Goal: Task Accomplishment & Management: Manage account settings

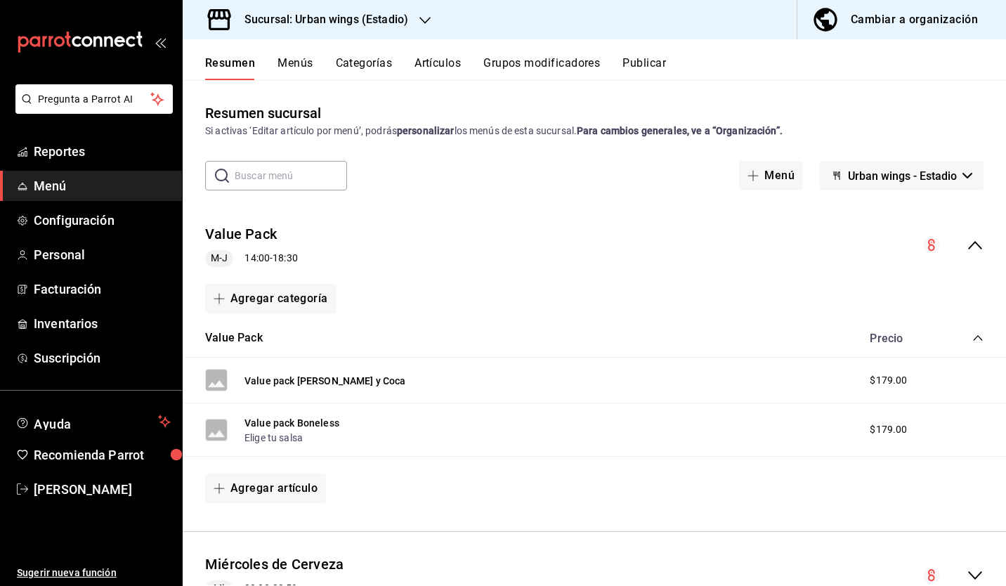
click at [330, 27] on h3 "Sucursal: Urban wings (Estadio)" at bounding box center [320, 19] width 175 height 17
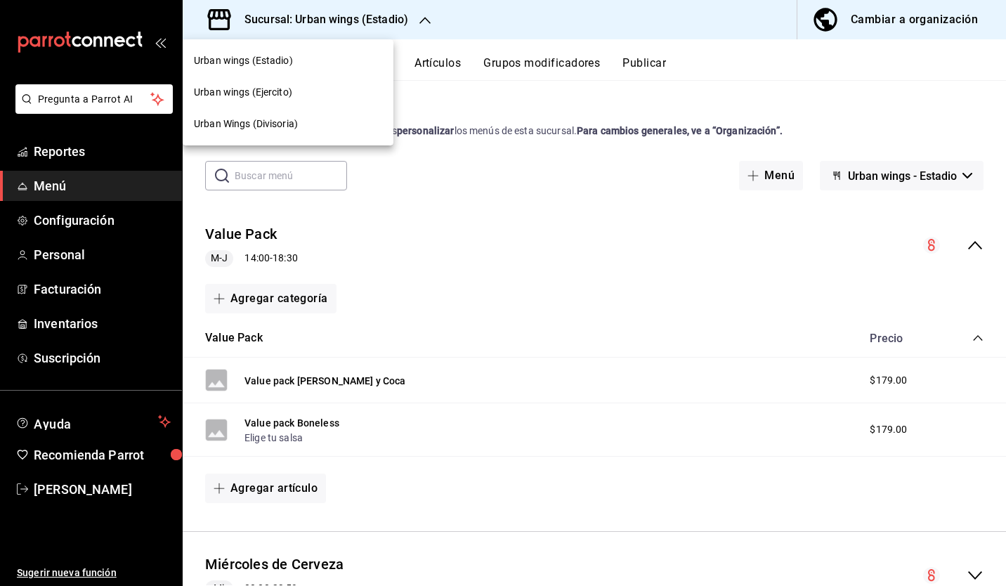
click at [313, 131] on div "Urban Wings (Divisoria)" at bounding box center [288, 124] width 188 height 15
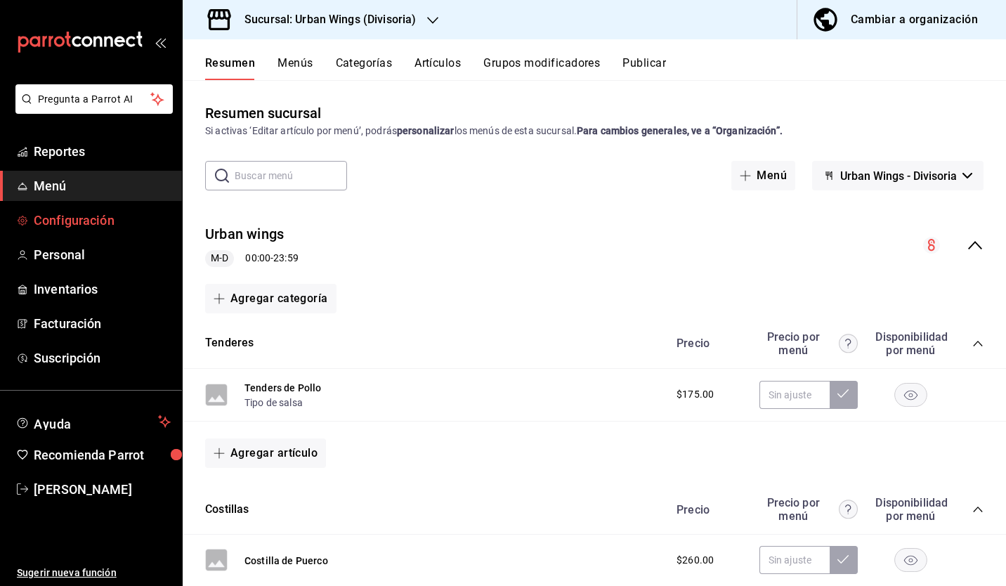
click at [72, 218] on span "Configuración" at bounding box center [102, 220] width 137 height 19
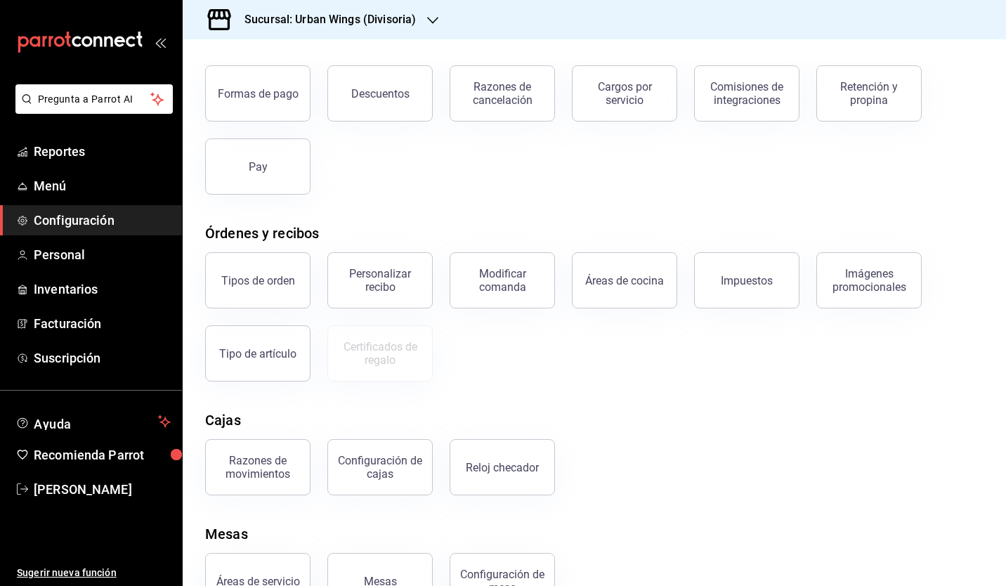
scroll to position [85, 0]
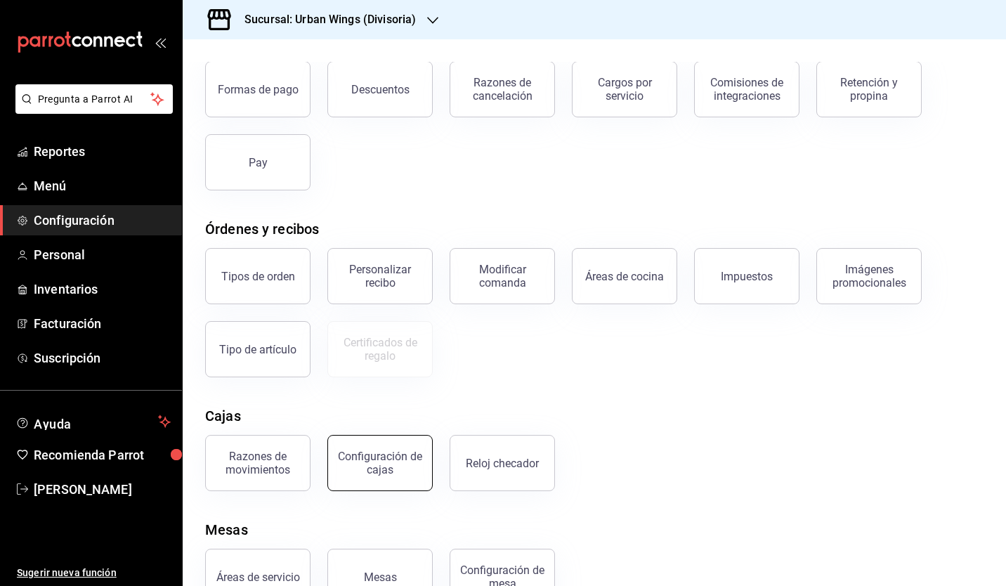
click at [382, 462] on div "Configuración de cajas" at bounding box center [380, 463] width 87 height 27
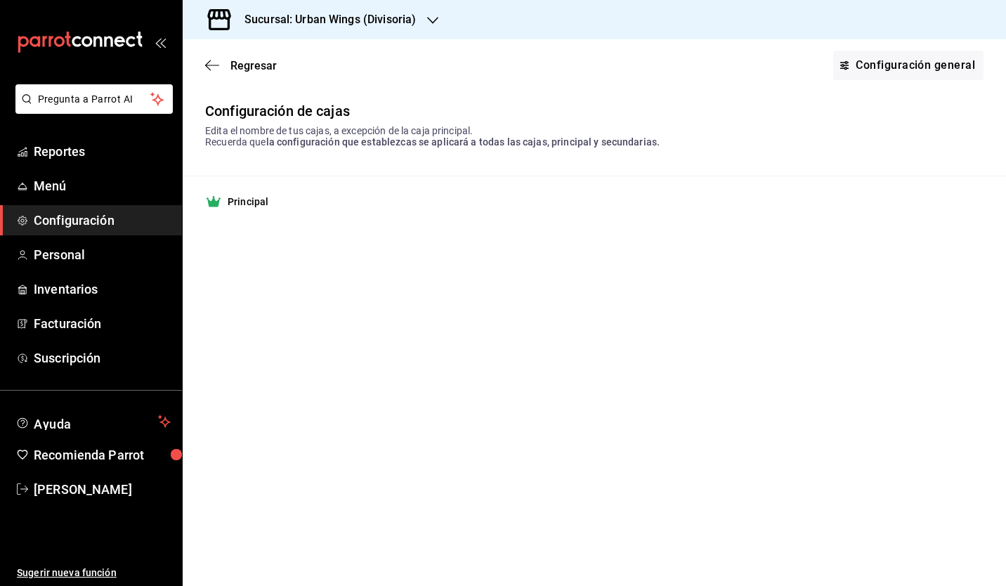
click at [255, 208] on strong "Principal" at bounding box center [248, 202] width 41 height 14
click at [233, 202] on strong "Principal" at bounding box center [248, 202] width 41 height 14
click at [861, 67] on link "Configuración general" at bounding box center [909, 66] width 150 height 30
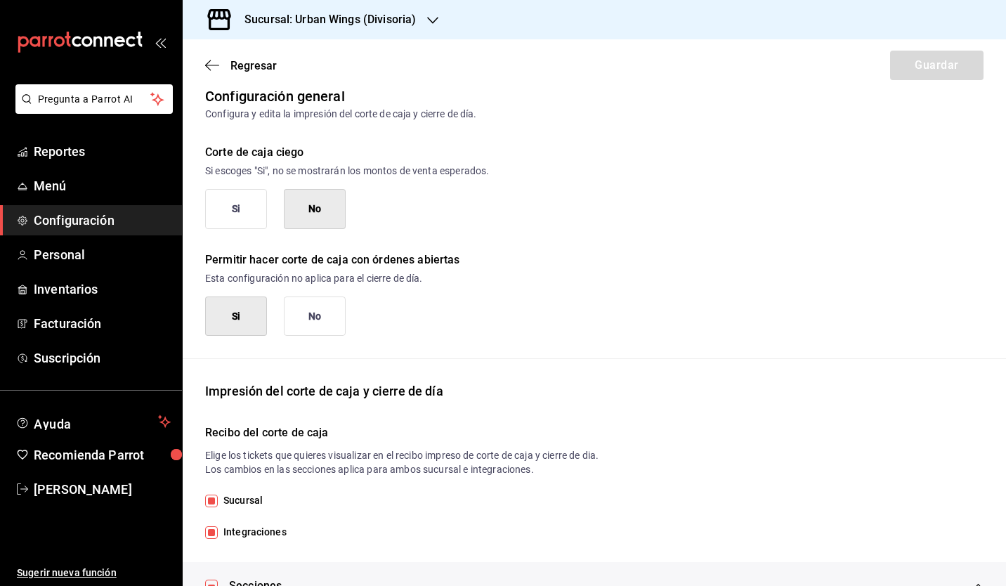
scroll to position [17, 0]
click at [233, 219] on button "Si" at bounding box center [236, 209] width 62 height 40
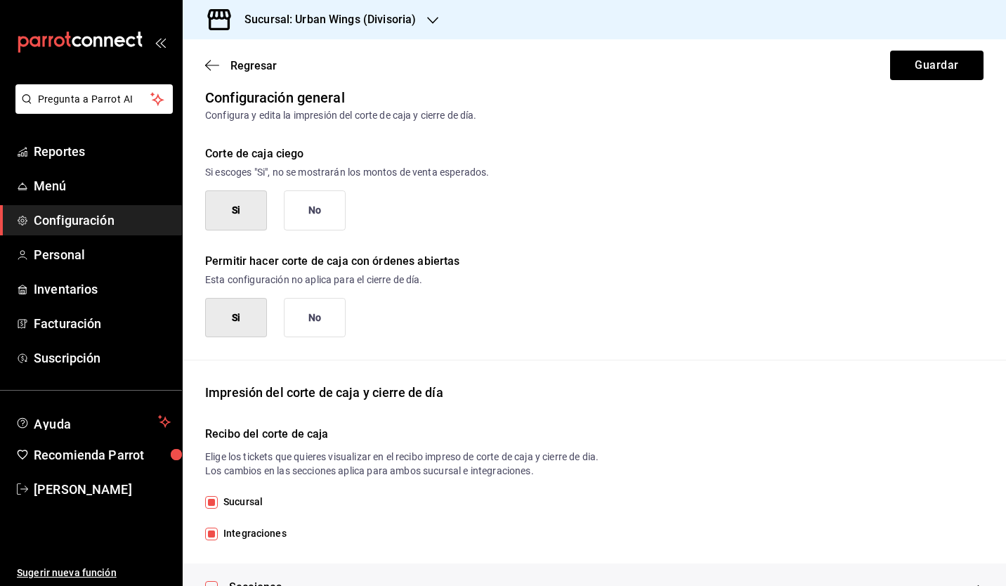
scroll to position [0, 0]
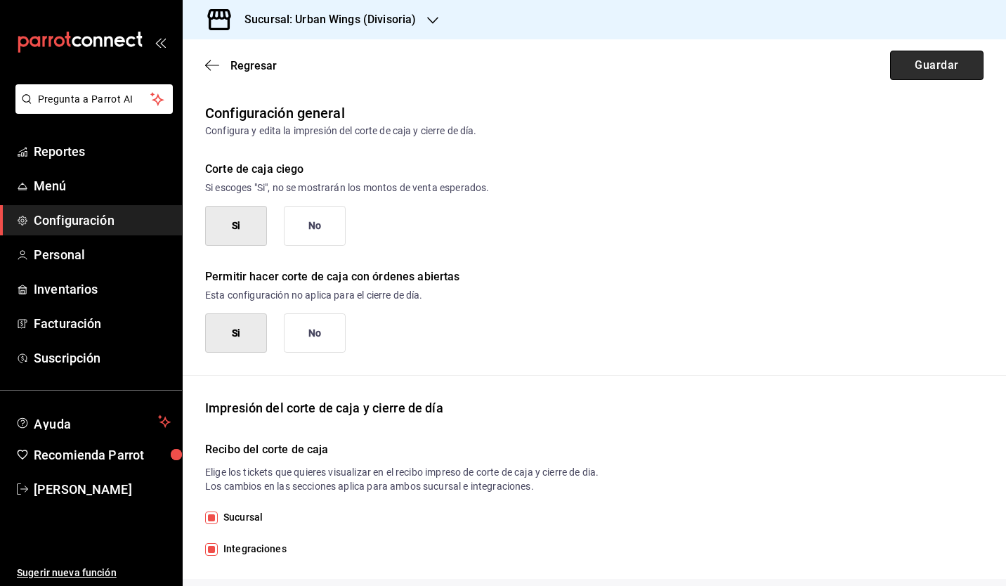
click at [915, 59] on button "Guardar" at bounding box center [936, 66] width 93 height 30
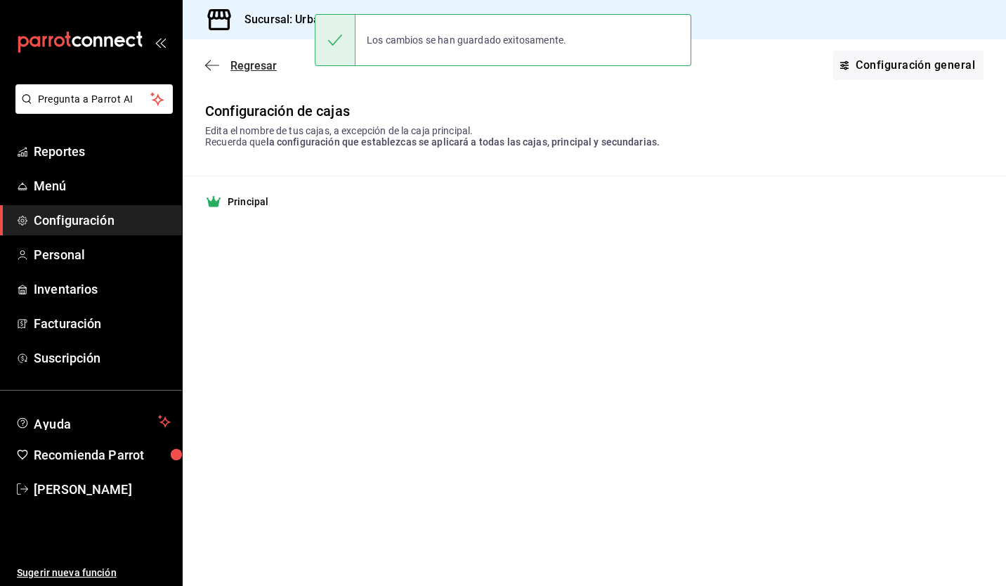
click at [219, 61] on icon "button" at bounding box center [212, 65] width 14 height 13
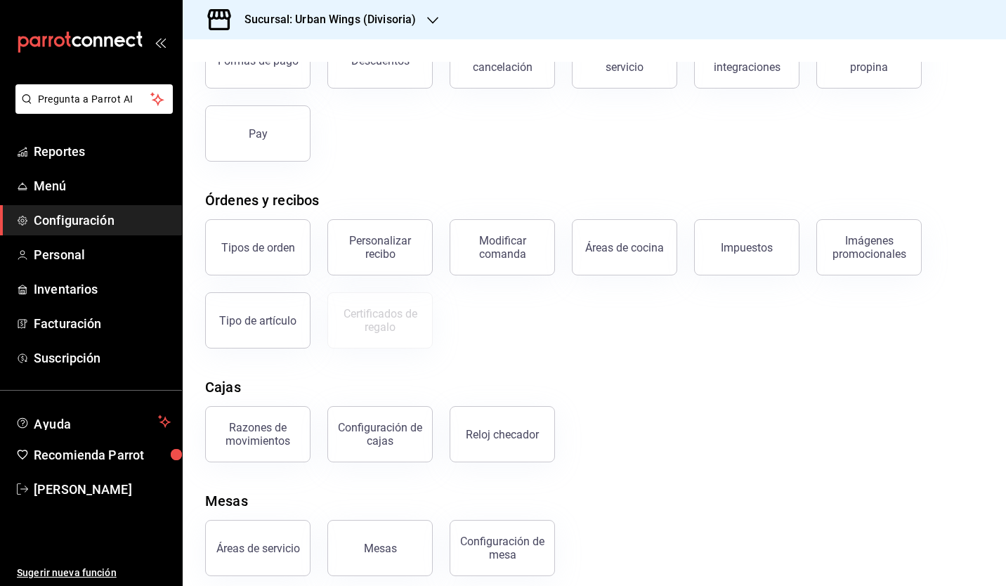
scroll to position [127, 0]
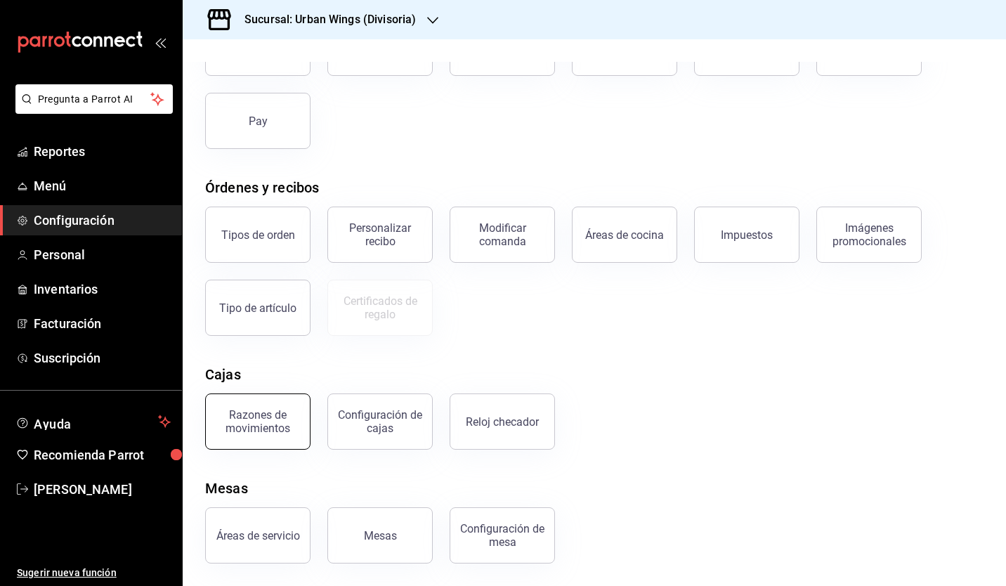
click at [288, 421] on div "Razones de movimientos" at bounding box center [257, 421] width 87 height 27
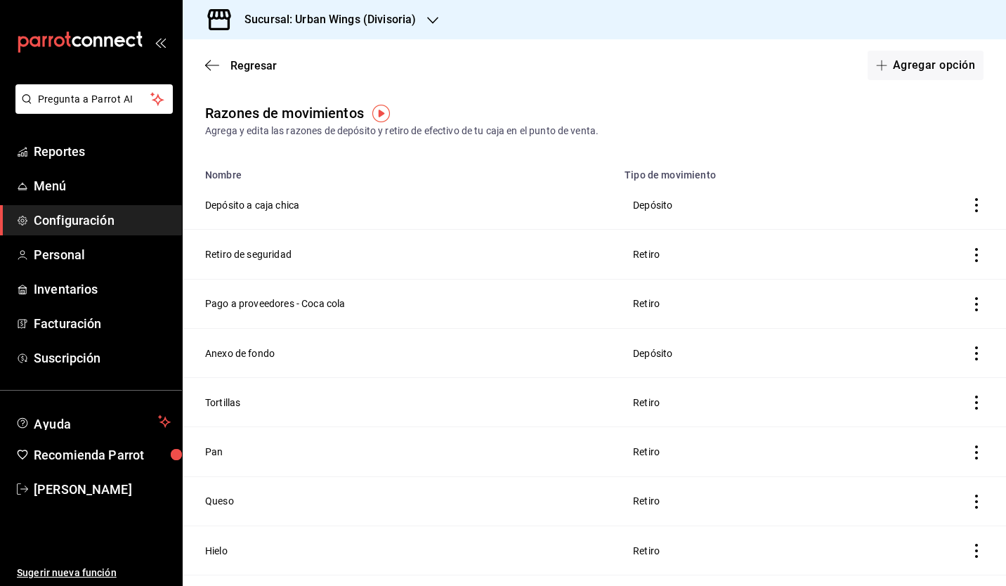
click at [355, 22] on h3 "Sucursal: Urban Wings (Divisoria)" at bounding box center [324, 19] width 183 height 17
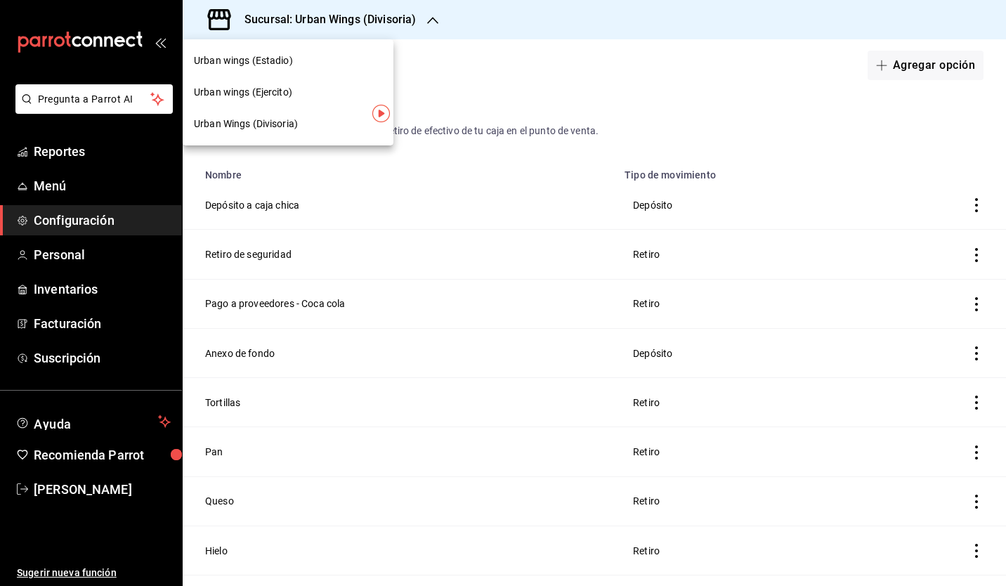
click at [270, 93] on span "Urban wings (Ejercito)" at bounding box center [243, 92] width 98 height 15
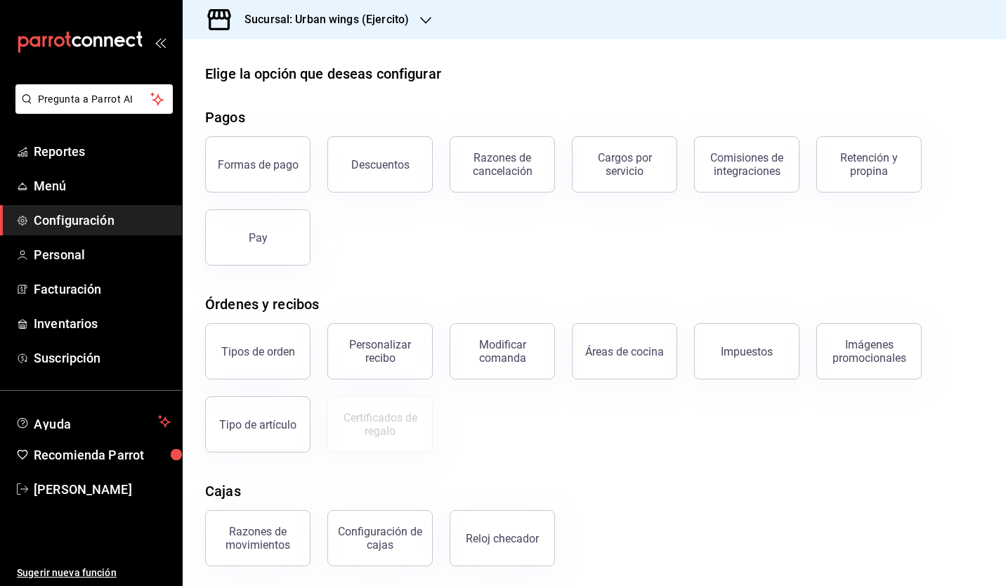
scroll to position [127, 0]
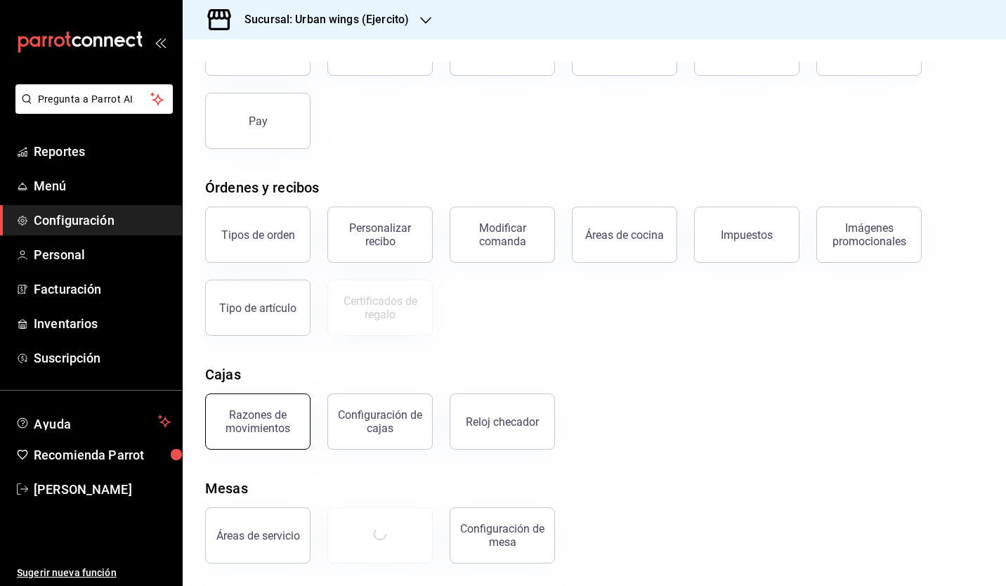
click at [259, 414] on div "Razones de movimientos" at bounding box center [257, 421] width 87 height 27
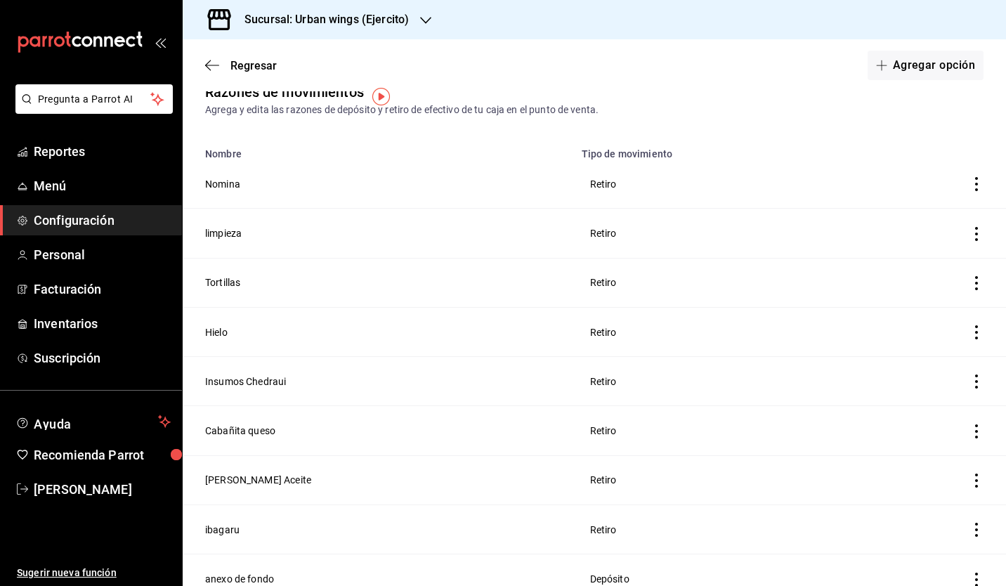
scroll to position [15, 0]
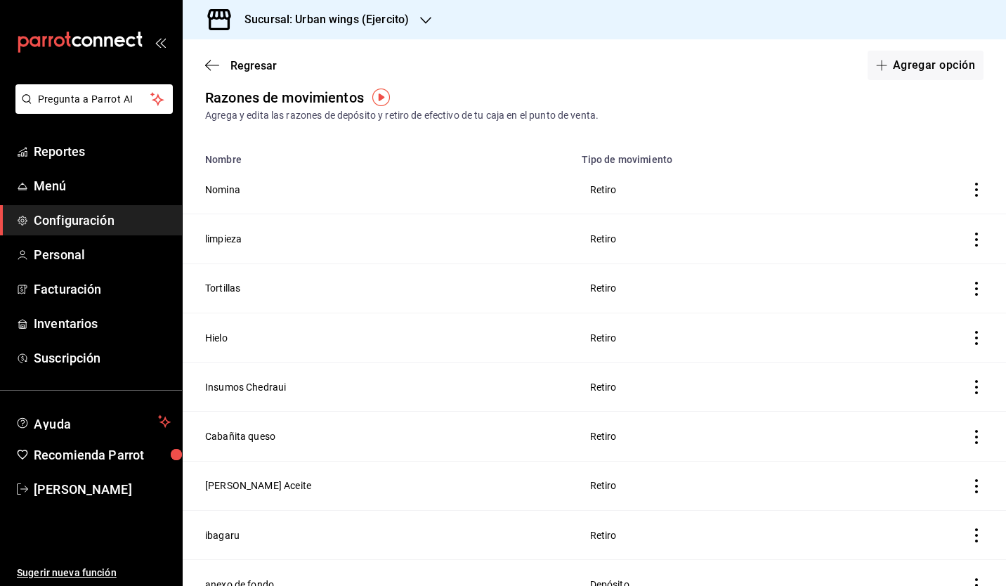
click at [215, 73] on div "Regresar Agregar opción" at bounding box center [595, 65] width 824 height 52
click at [209, 67] on icon "button" at bounding box center [212, 65] width 14 height 13
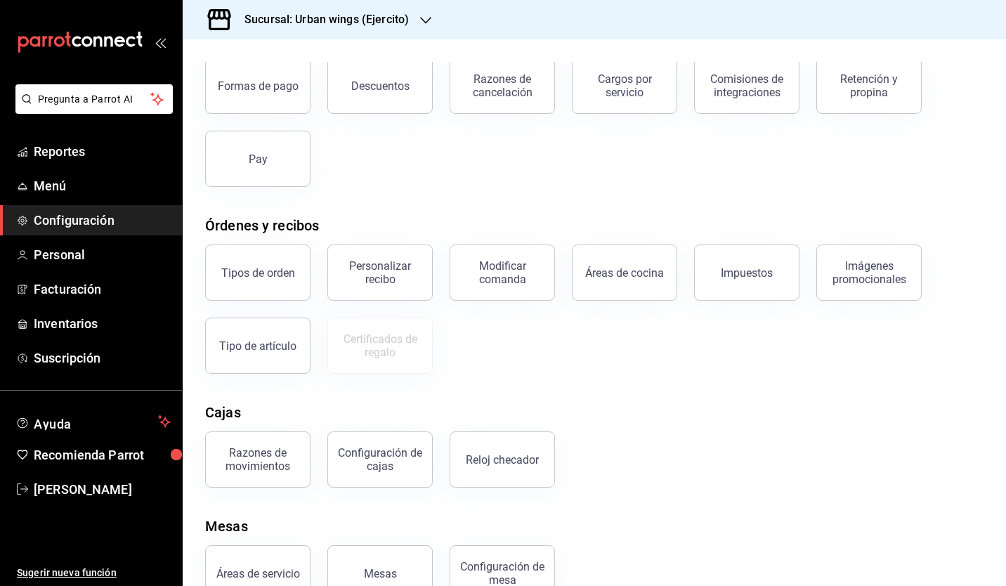
scroll to position [89, 0]
click at [409, 462] on div "Configuración de cajas" at bounding box center [380, 459] width 87 height 27
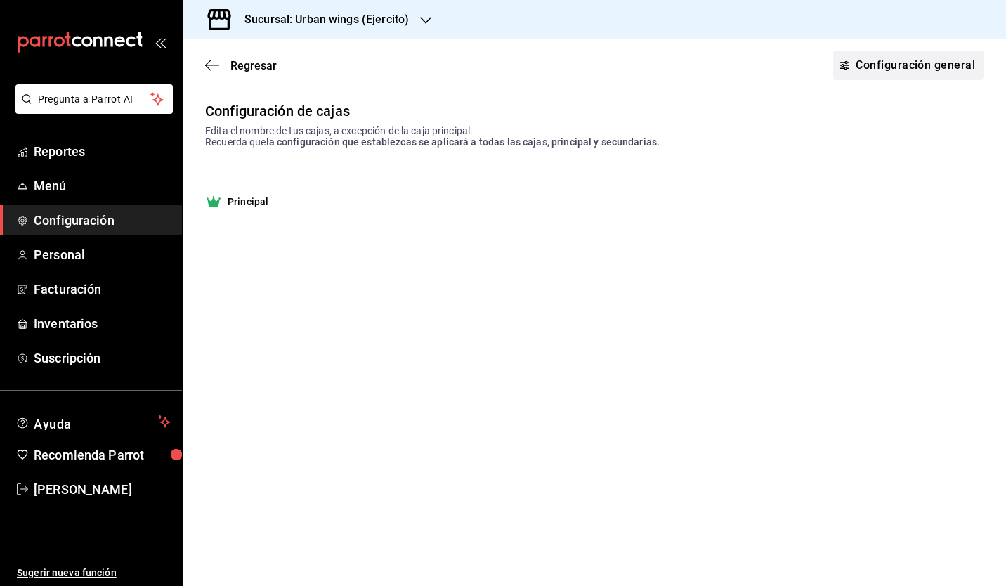
click at [892, 65] on link "Configuración general" at bounding box center [909, 66] width 150 height 30
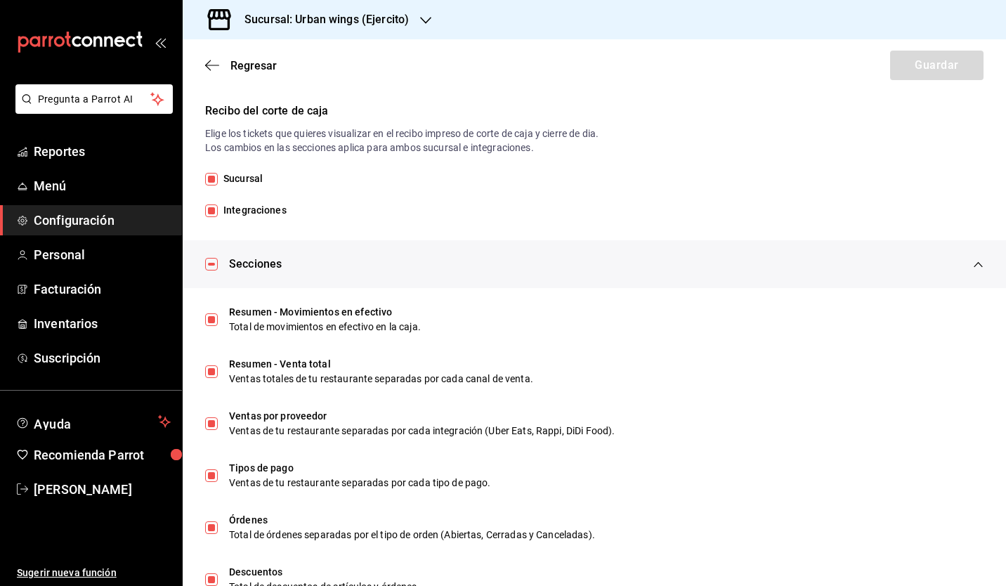
scroll to position [336, 0]
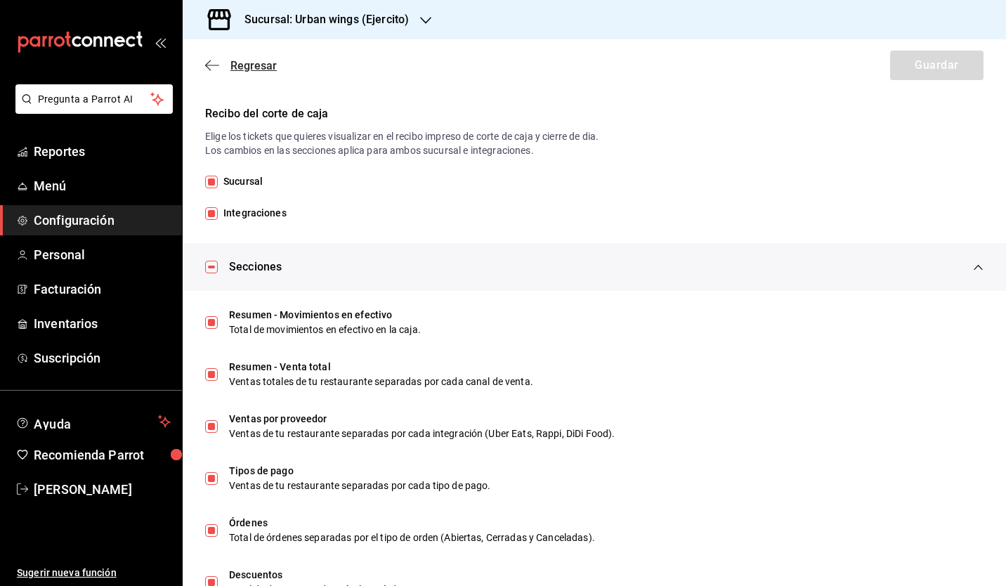
click at [214, 65] on icon "button" at bounding box center [212, 65] width 14 height 1
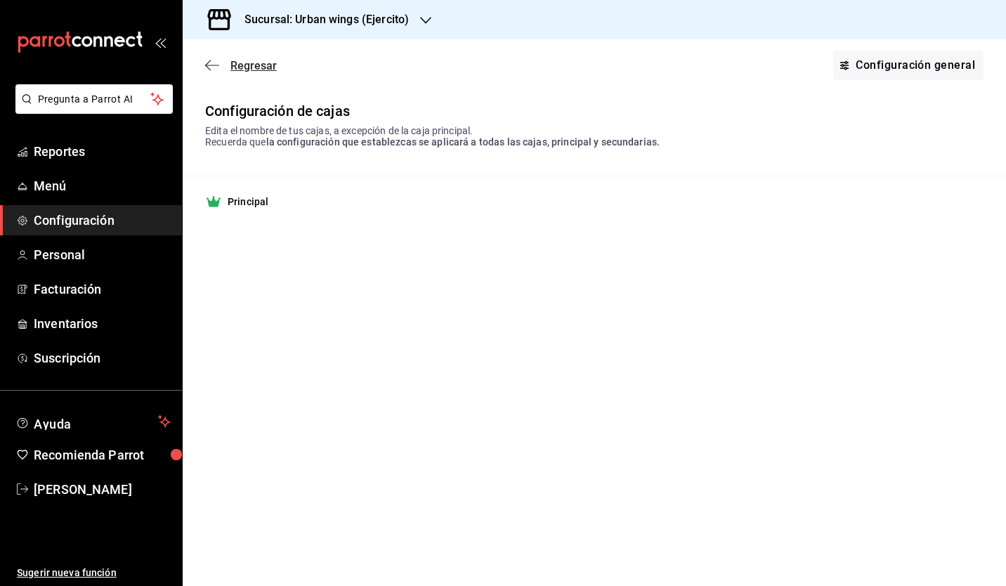
click at [216, 60] on icon "button" at bounding box center [212, 65] width 14 height 13
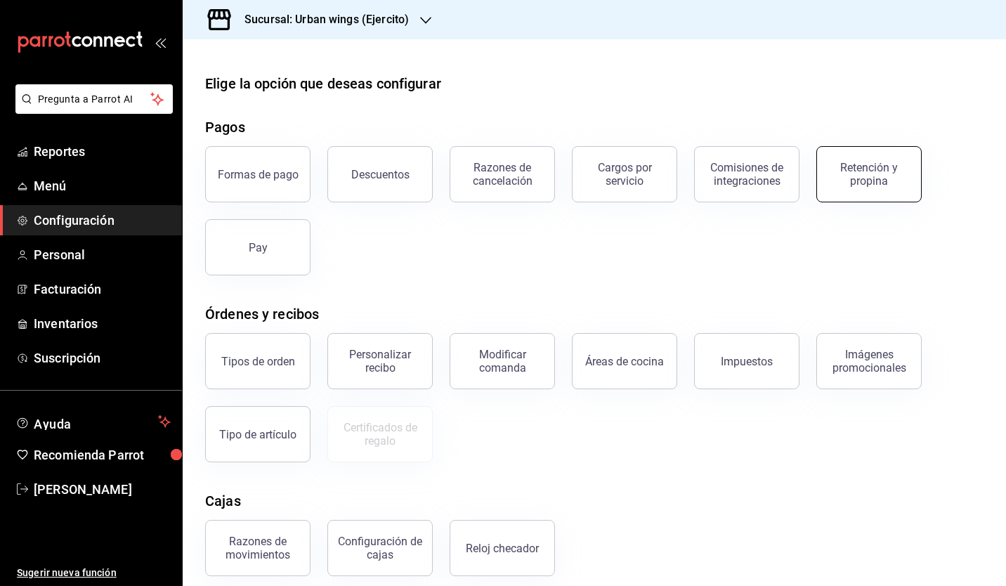
click at [872, 183] on div "Retención y propina" at bounding box center [869, 174] width 87 height 27
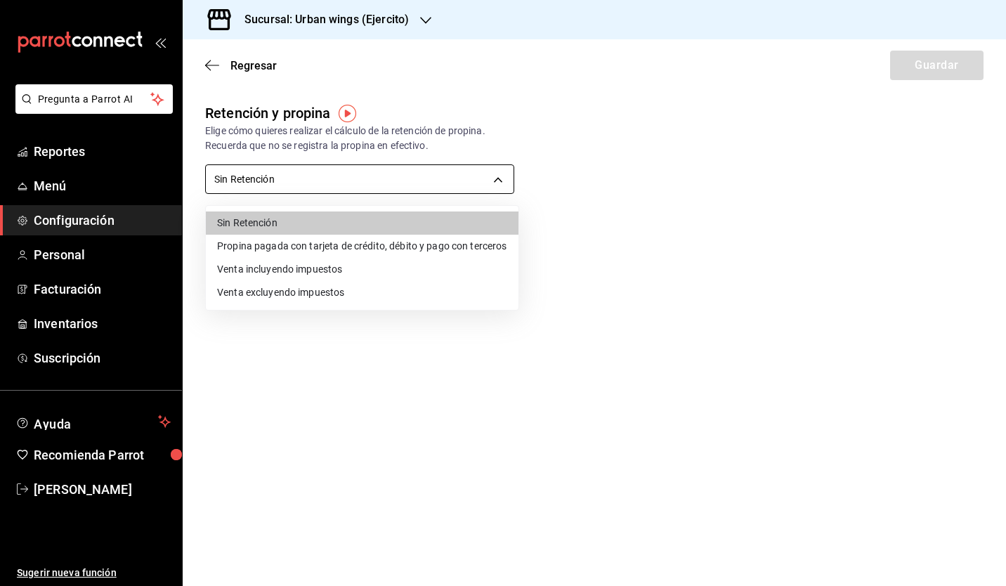
click at [289, 186] on body "Pregunta a Parrot AI Reportes Menú Configuración Personal Facturación Inventari…" at bounding box center [503, 293] width 1006 height 586
click at [215, 66] on div at bounding box center [503, 293] width 1006 height 586
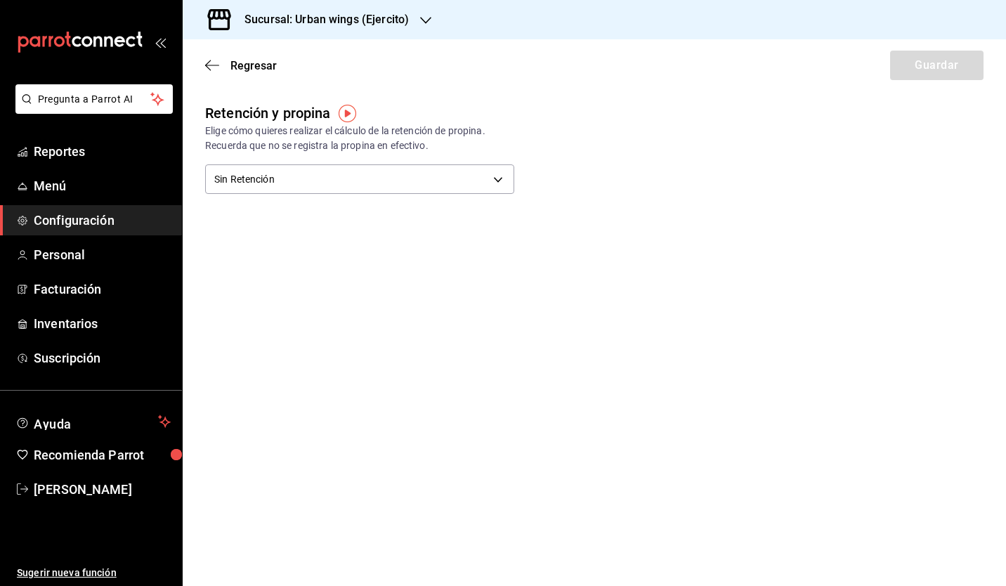
click at [215, 66] on icon "button" at bounding box center [212, 65] width 14 height 13
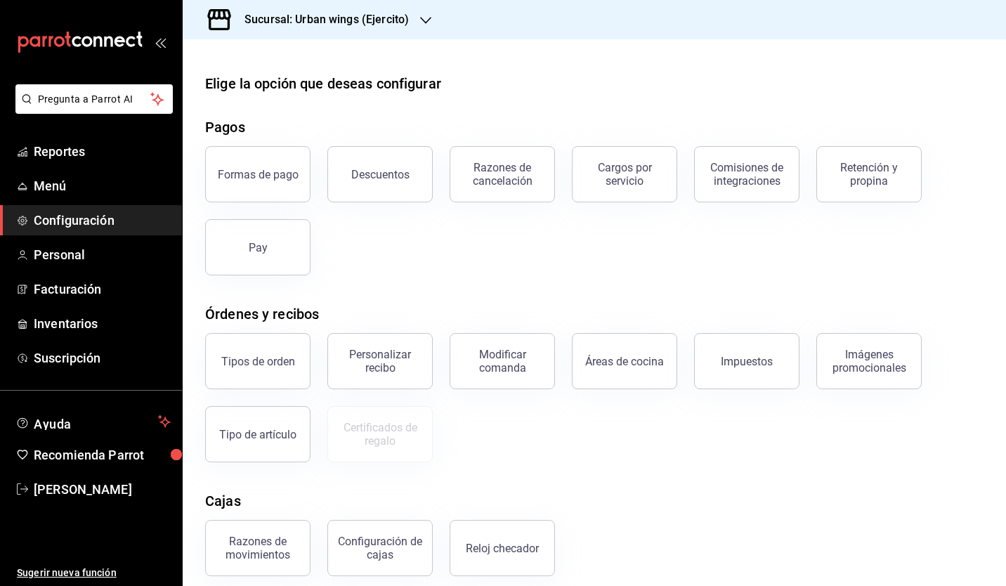
click at [341, 14] on h3 "Sucursal: Urban wings (Ejercito)" at bounding box center [321, 19] width 176 height 17
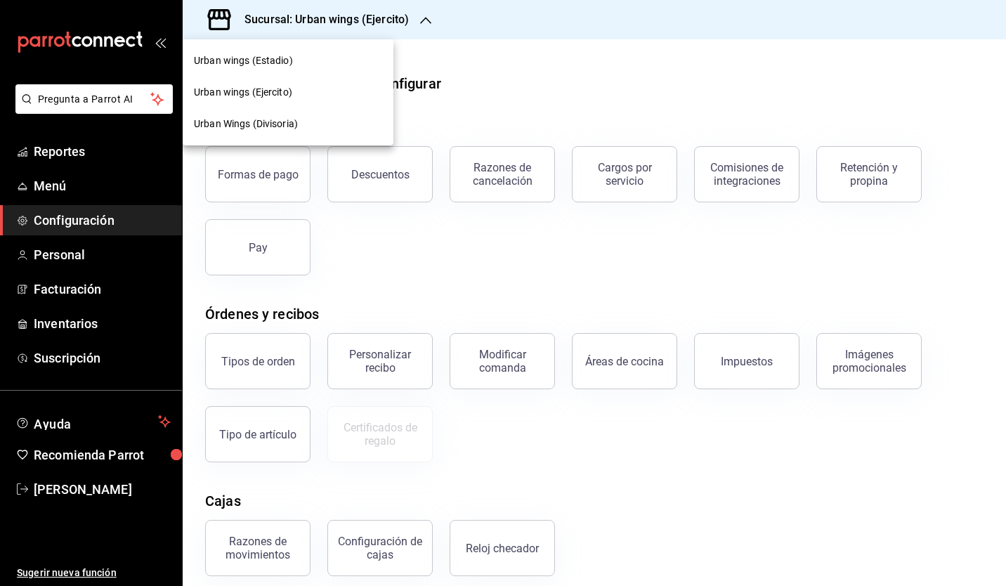
click at [295, 122] on span "Urban Wings (Divisoria)" at bounding box center [246, 124] width 104 height 15
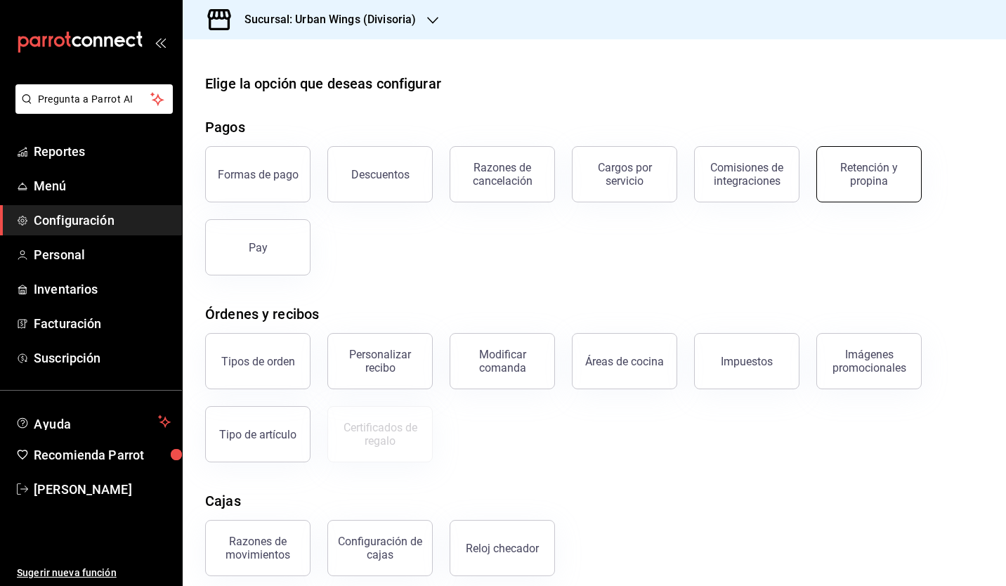
click at [854, 188] on button "Retención y propina" at bounding box center [869, 174] width 105 height 56
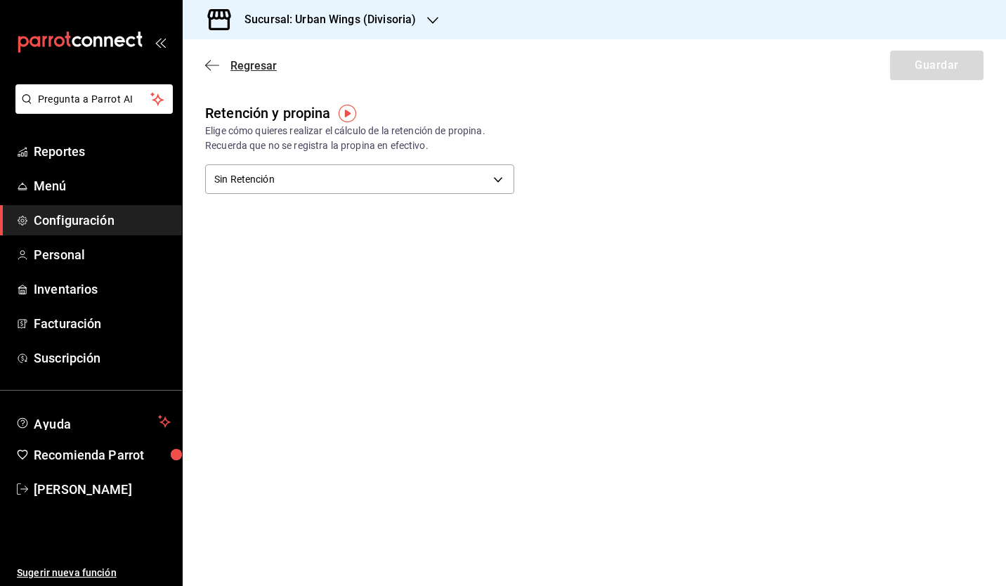
click at [215, 60] on icon "button" at bounding box center [212, 65] width 14 height 13
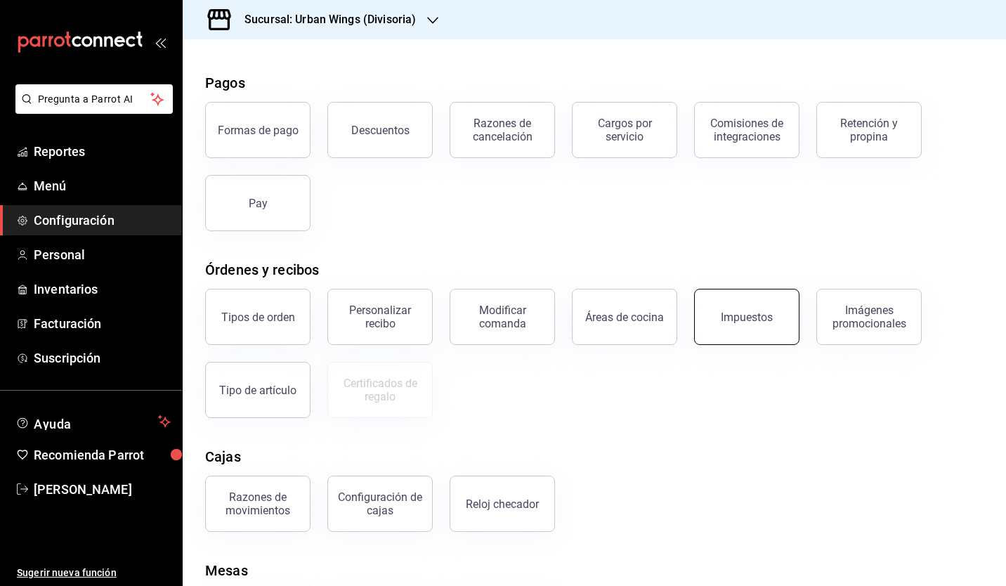
scroll to position [46, 0]
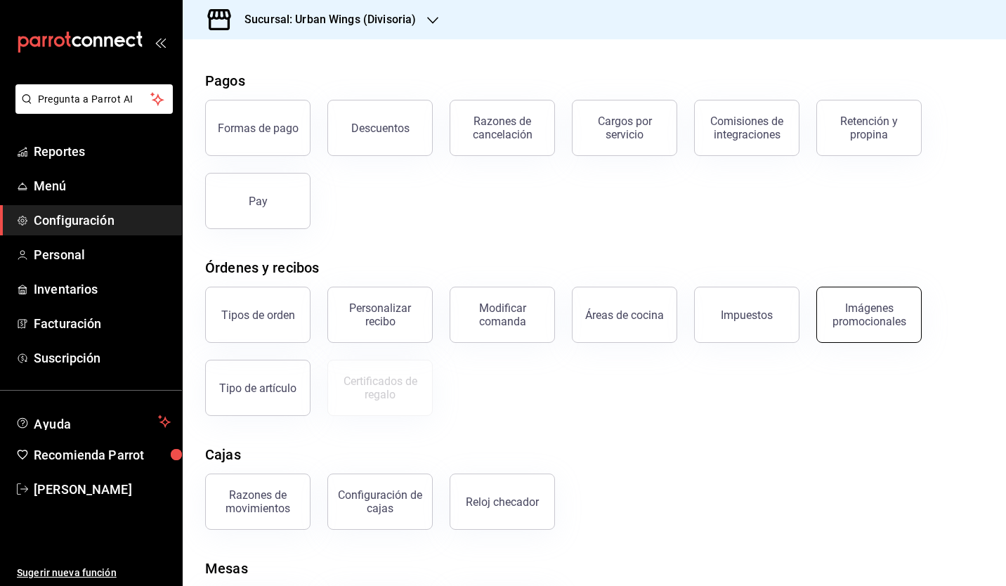
click at [918, 315] on div "Imágenes promocionales" at bounding box center [861, 306] width 122 height 73
click at [880, 315] on div "Imágenes promocionales" at bounding box center [869, 315] width 87 height 27
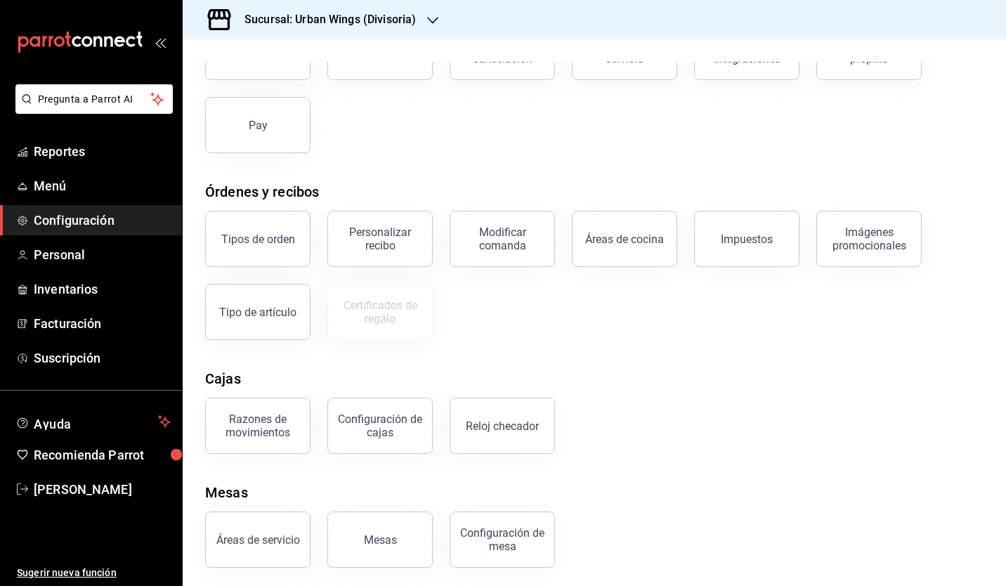
scroll to position [127, 0]
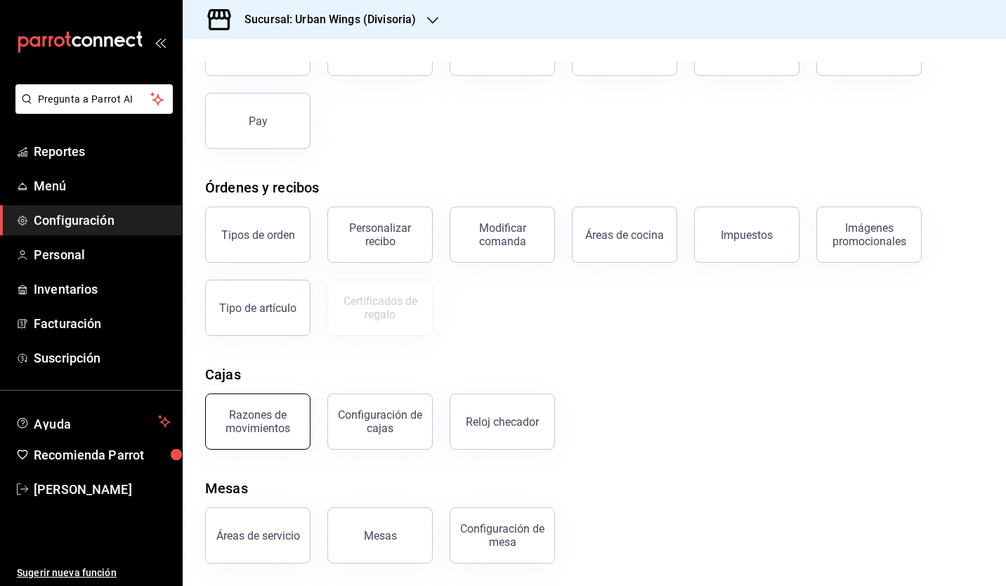
click at [266, 417] on div "Razones de movimientos" at bounding box center [257, 421] width 87 height 27
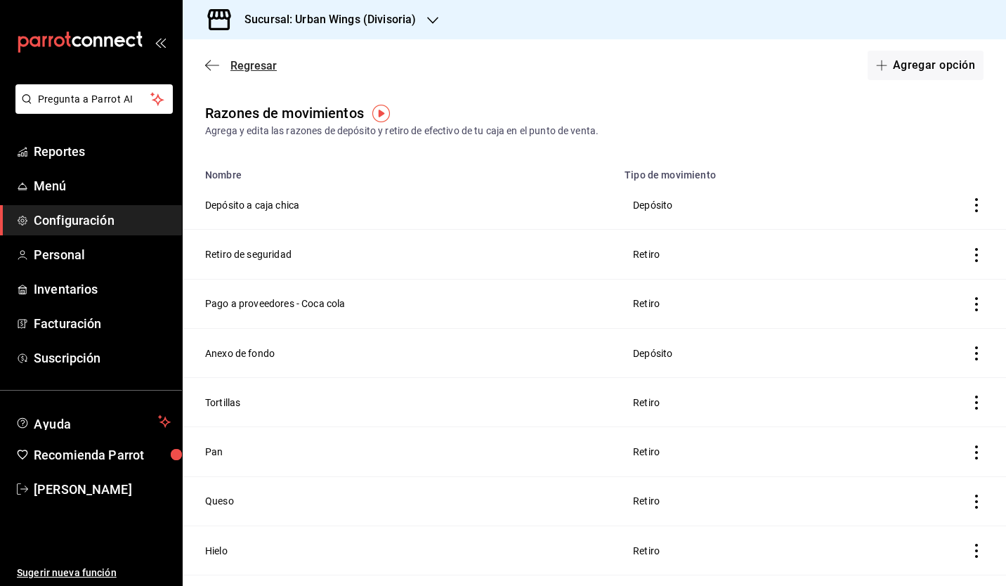
click at [216, 62] on icon "button" at bounding box center [212, 65] width 14 height 13
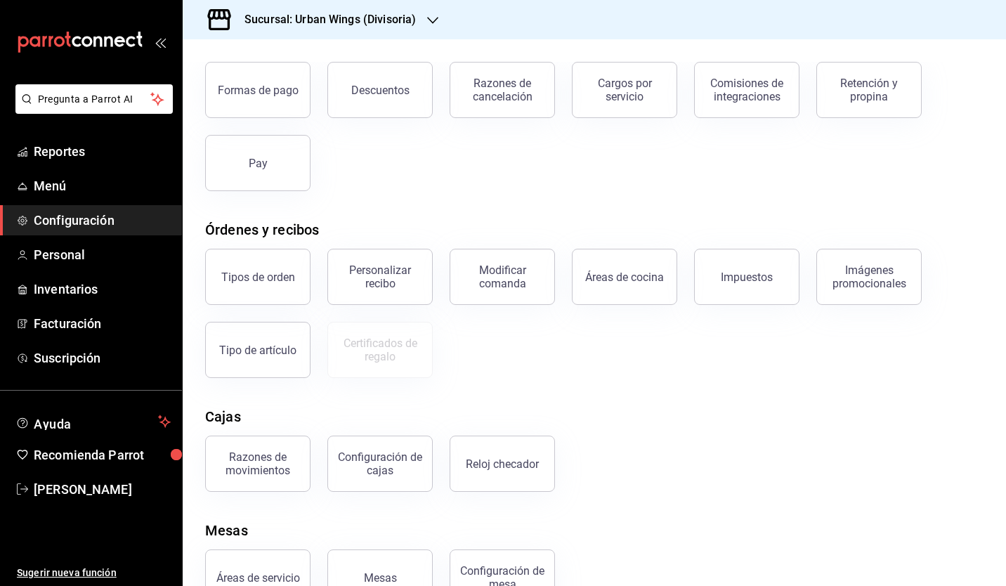
scroll to position [93, 0]
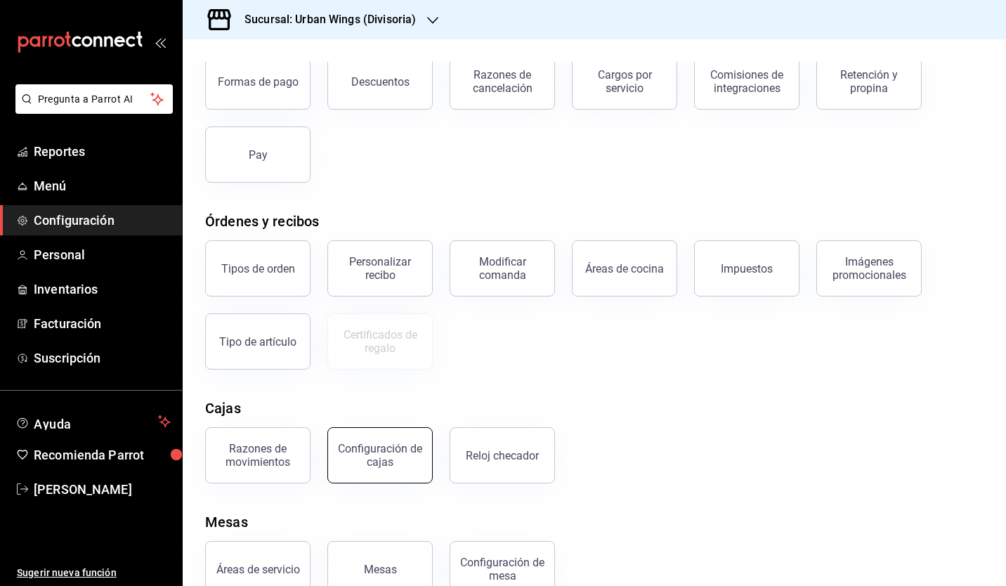
click at [350, 464] on div "Configuración de cajas" at bounding box center [380, 455] width 87 height 27
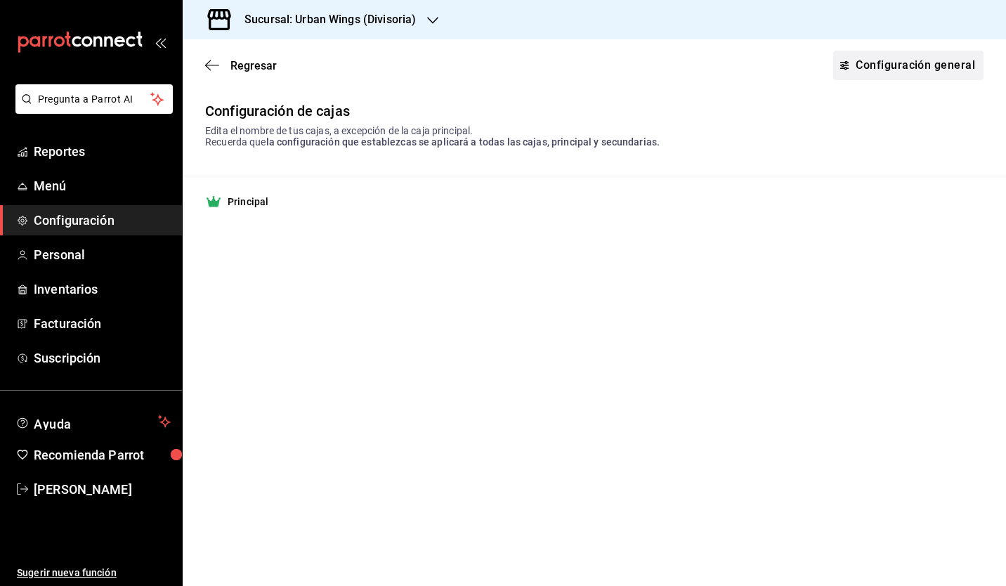
click at [912, 75] on link "Configuración general" at bounding box center [909, 66] width 150 height 30
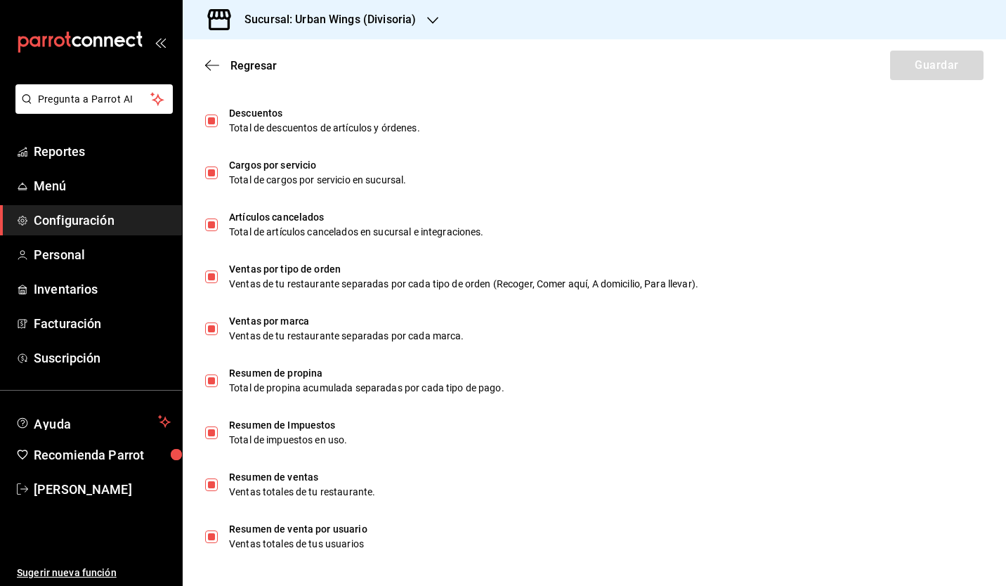
scroll to position [801, 0]
